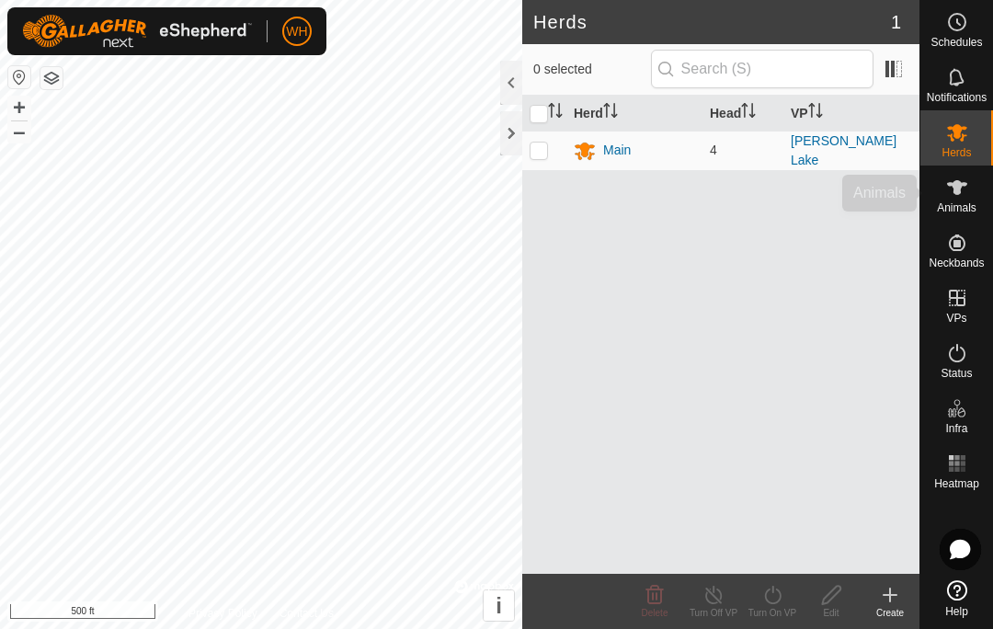
click at [941, 195] on es-animals-svg-icon at bounding box center [956, 187] width 33 height 29
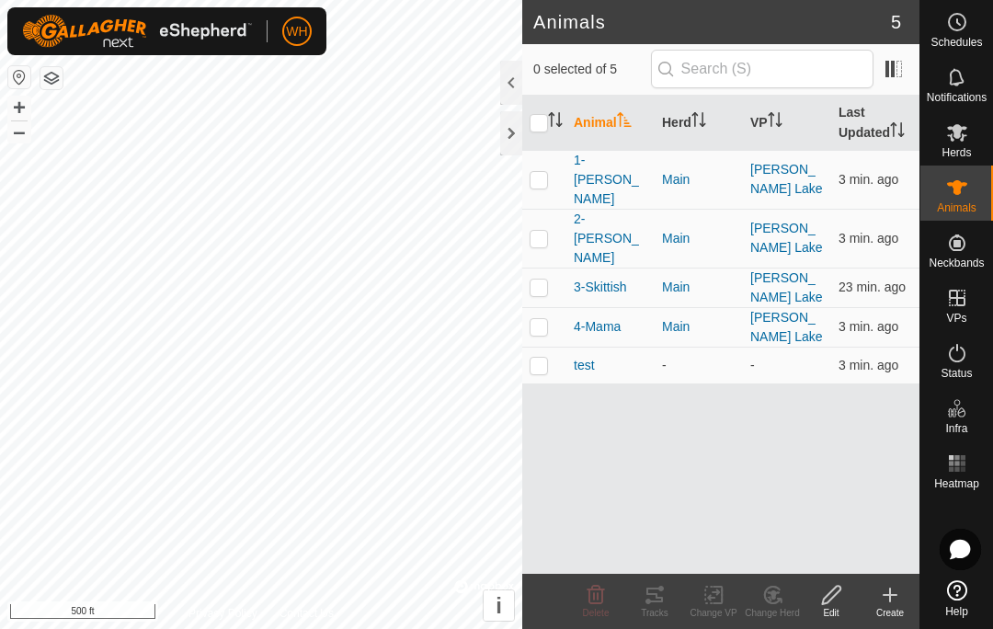
click at [552, 164] on td at bounding box center [544, 179] width 44 height 59
checkbox input "true"
click at [652, 606] on div "Tracks" at bounding box center [654, 613] width 59 height 14
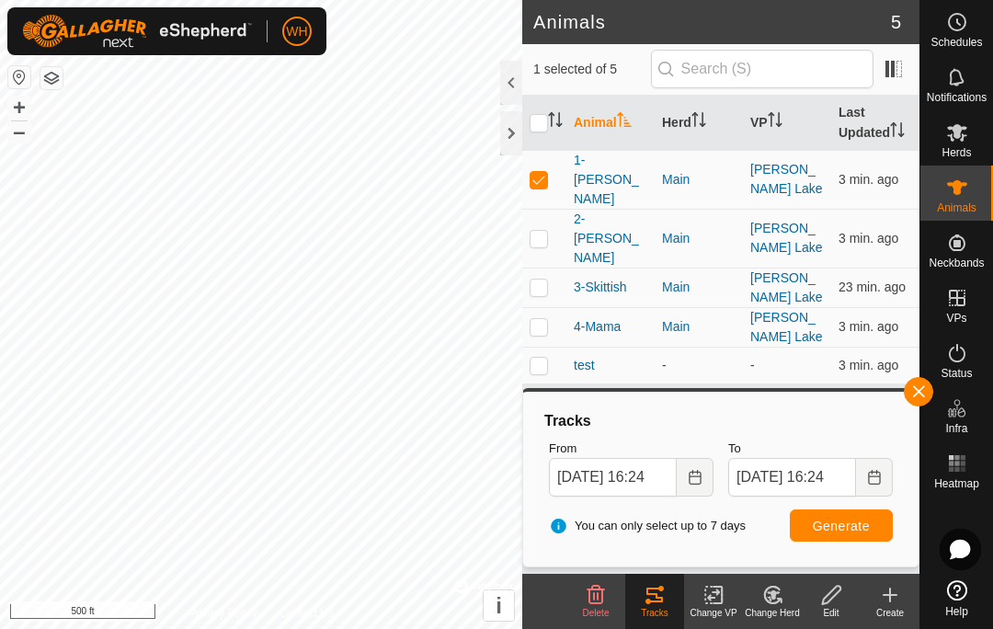
click at [692, 481] on icon "Choose Date" at bounding box center [695, 477] width 15 height 15
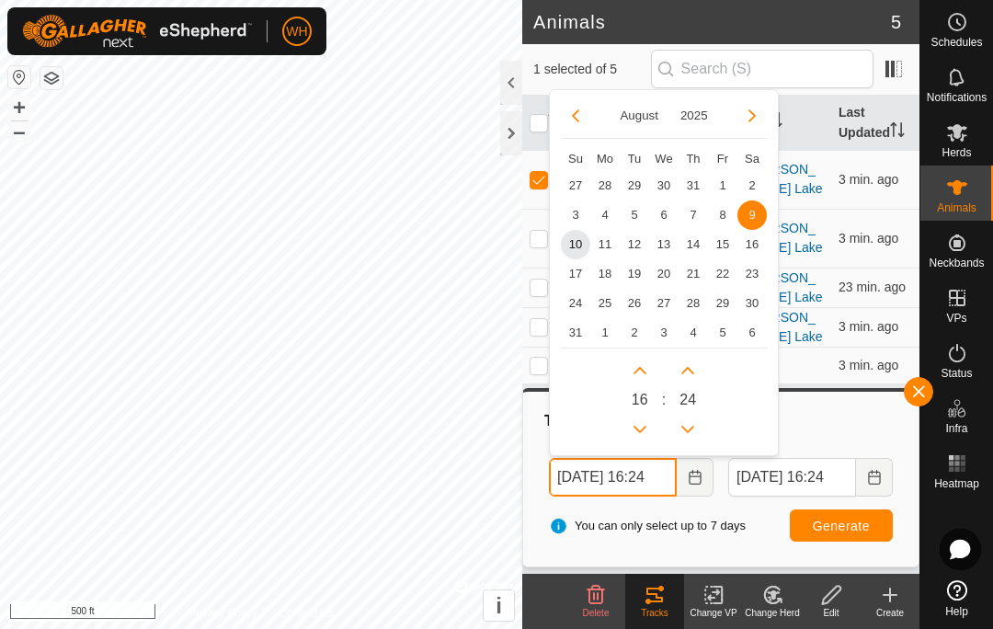
click at [640, 420] on button "Previous Hour" at bounding box center [639, 429] width 29 height 29
click at [639, 420] on button "Previous Hour" at bounding box center [639, 429] width 29 height 29
click at [639, 426] on icon "Previous Hour" at bounding box center [639, 429] width 15 height 15
click at [646, 427] on icon "Previous Hour" at bounding box center [639, 429] width 15 height 15
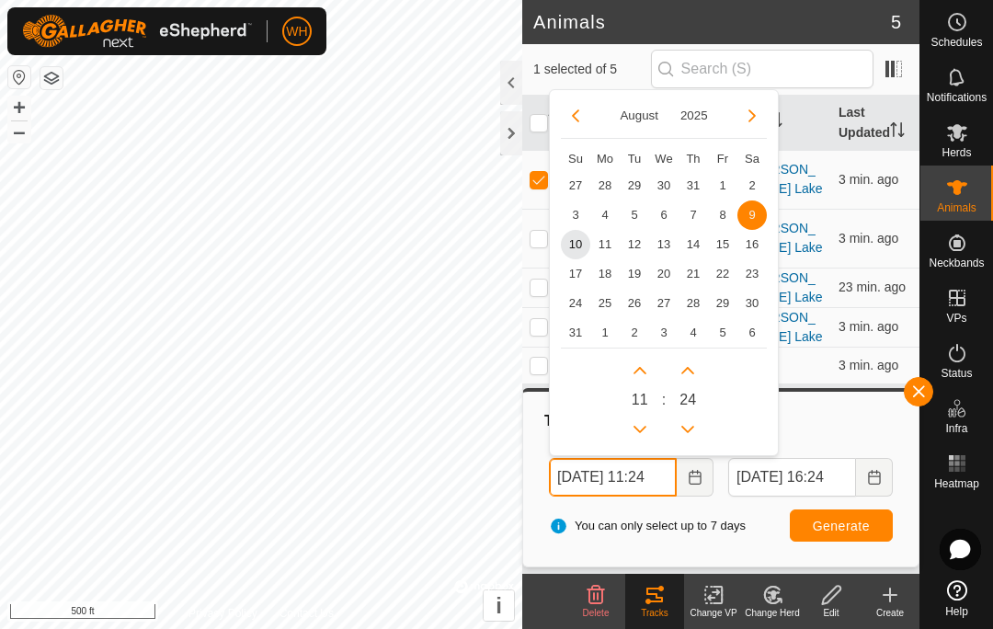
click at [645, 427] on icon "Previous Hour" at bounding box center [639, 429] width 15 height 15
click at [579, 239] on span "10" at bounding box center [575, 244] width 29 height 29
type input "[DATE] 10:24"
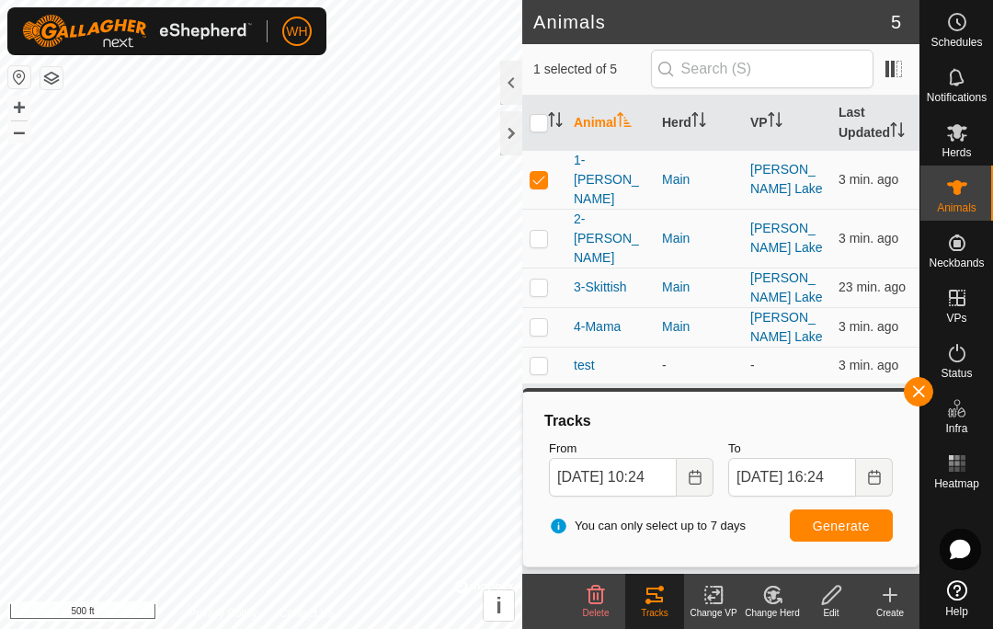
click at [824, 540] on button "Generate" at bounding box center [841, 525] width 103 height 32
click at [542, 172] on p-checkbox at bounding box center [538, 179] width 18 height 15
checkbox input "false"
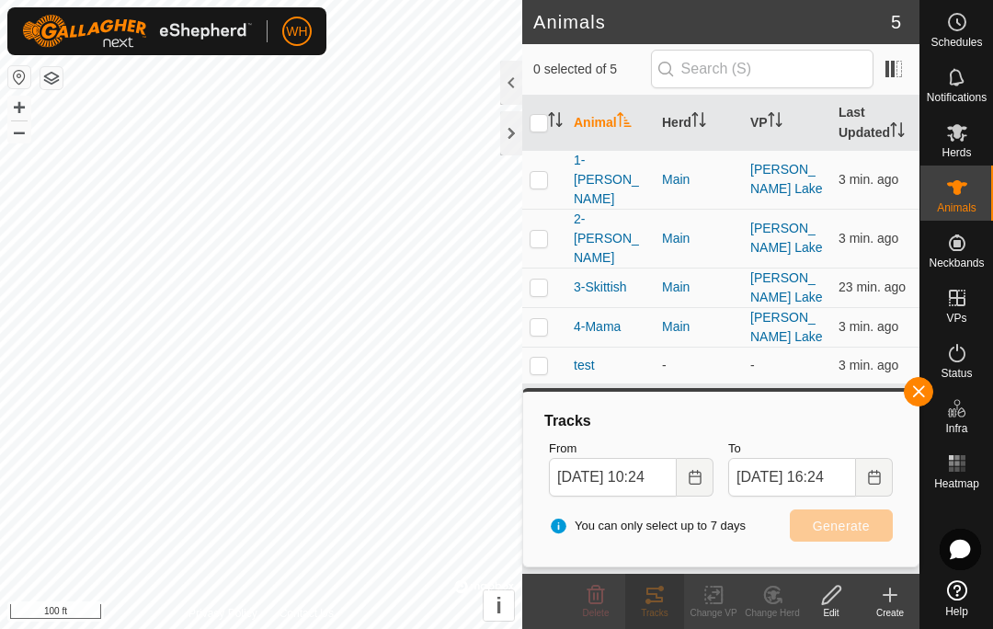
click at [547, 231] on p-checkbox at bounding box center [538, 238] width 18 height 15
checkbox input "true"
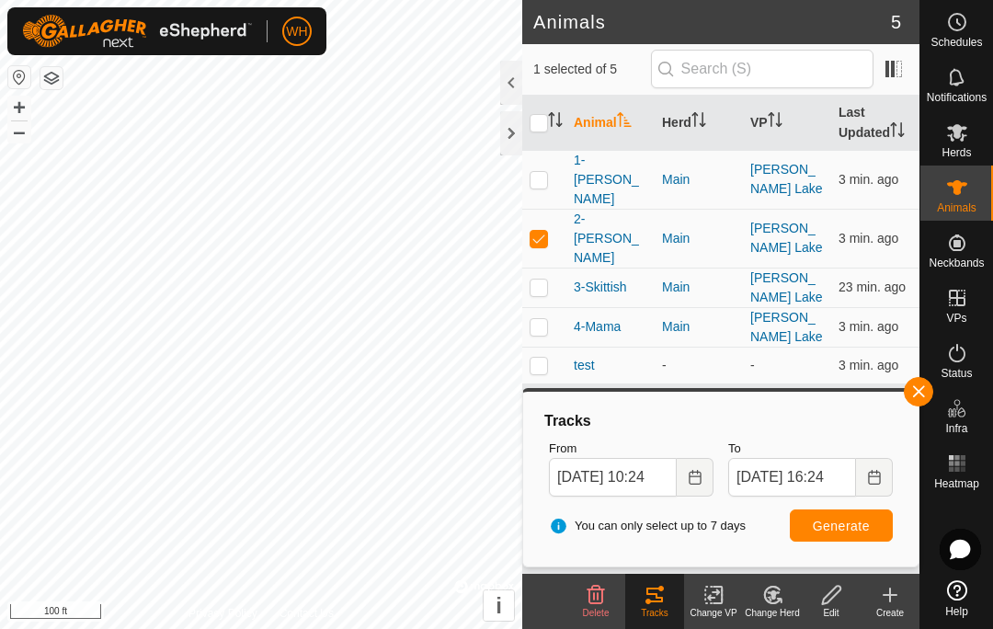
click at [553, 267] on td at bounding box center [544, 287] width 44 height 40
checkbox input "true"
click at [536, 319] on p-checkbox at bounding box center [538, 326] width 18 height 15
checkbox input "true"
click at [852, 533] on button "Generate" at bounding box center [841, 525] width 103 height 32
